Goal: Task Accomplishment & Management: Manage account settings

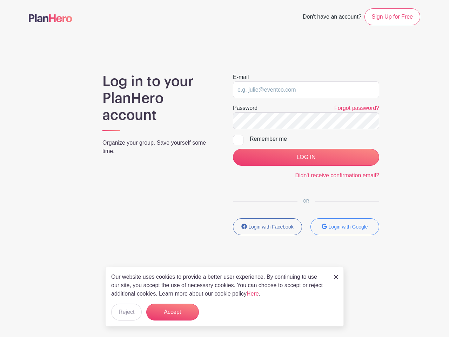
click at [225, 142] on div "E-mail Password Forgot password? Remember me LOG IN Didn't receive confirmation…" at bounding box center [306, 157] width 163 height 168
click at [306, 157] on input "LOG IN" at bounding box center [306, 157] width 146 height 17
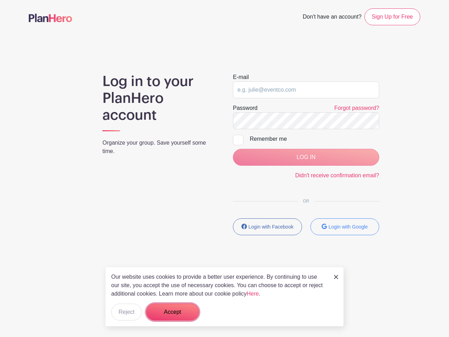
click at [173, 312] on button "Accept" at bounding box center [172, 312] width 53 height 17
